Goal: Find contact information: Find contact information

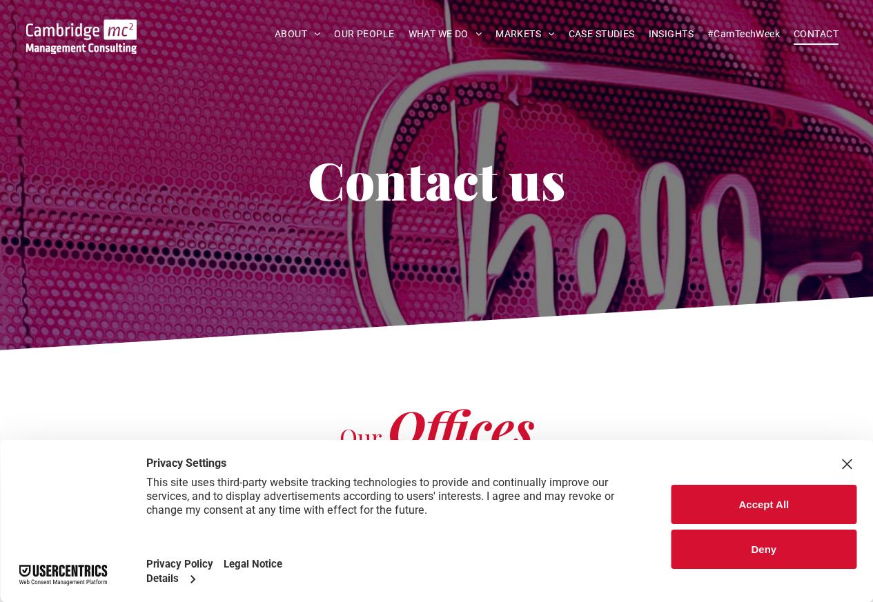
click at [760, 506] on button "Accept All" at bounding box center [763, 504] width 185 height 39
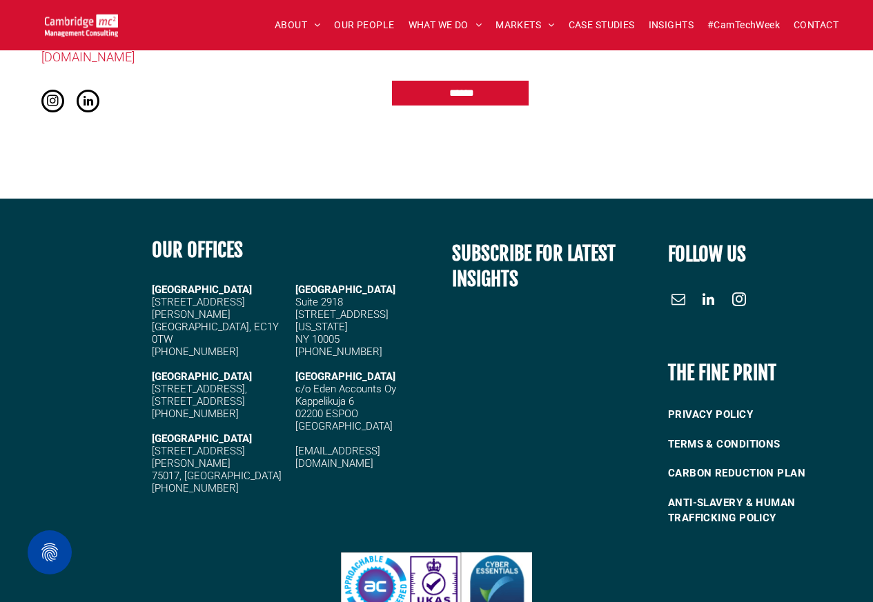
scroll to position [1738, 0]
